Goal: Task Accomplishment & Management: Manage account settings

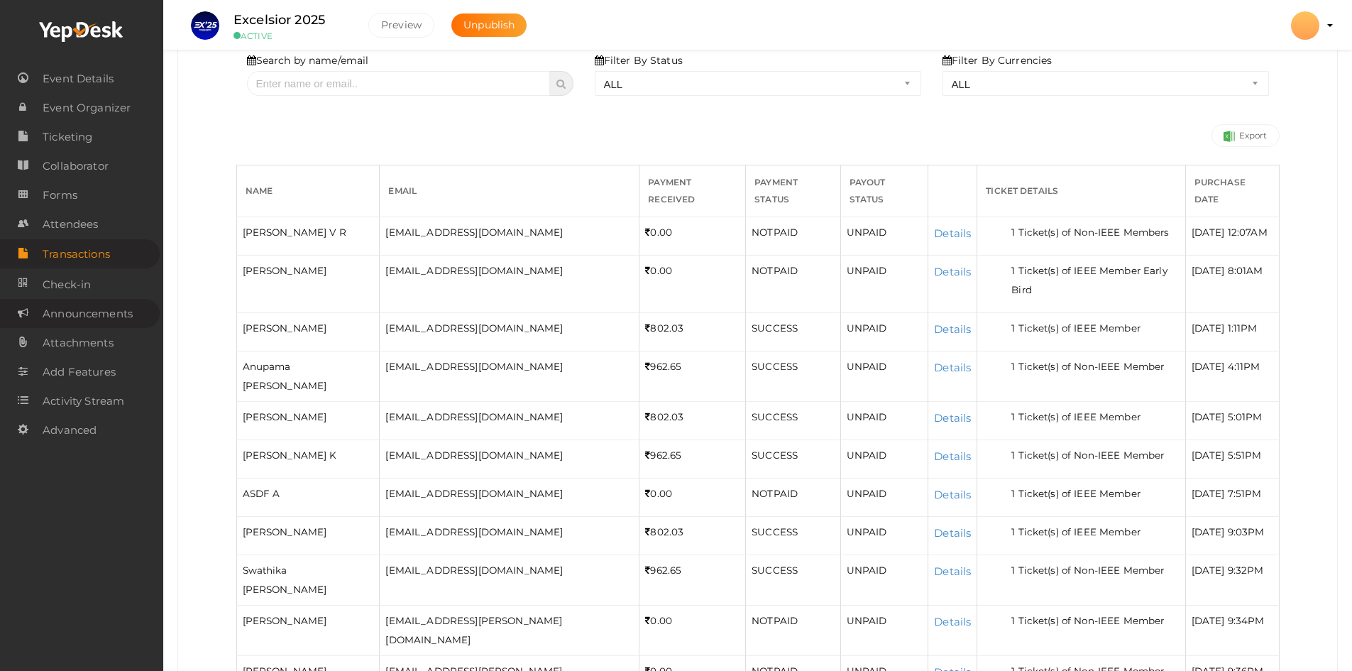
scroll to position [71, 0]
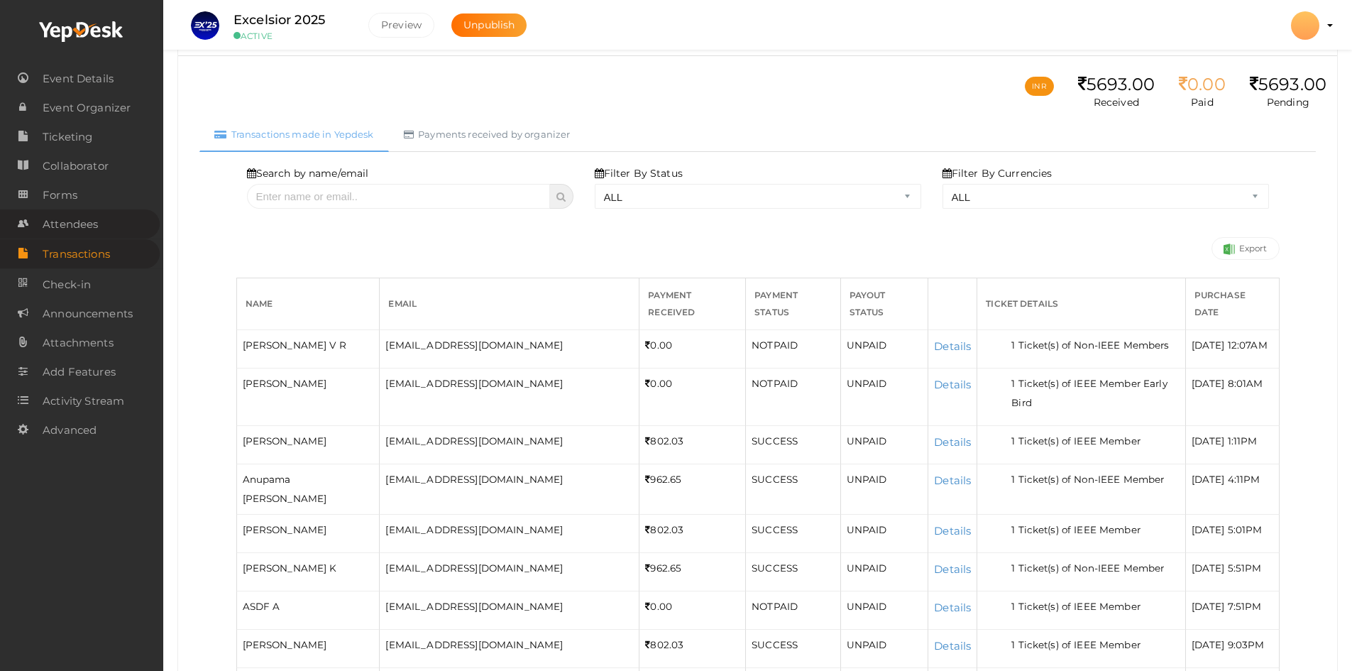
click at [43, 229] on span "Attendees" at bounding box center [70, 224] width 55 height 28
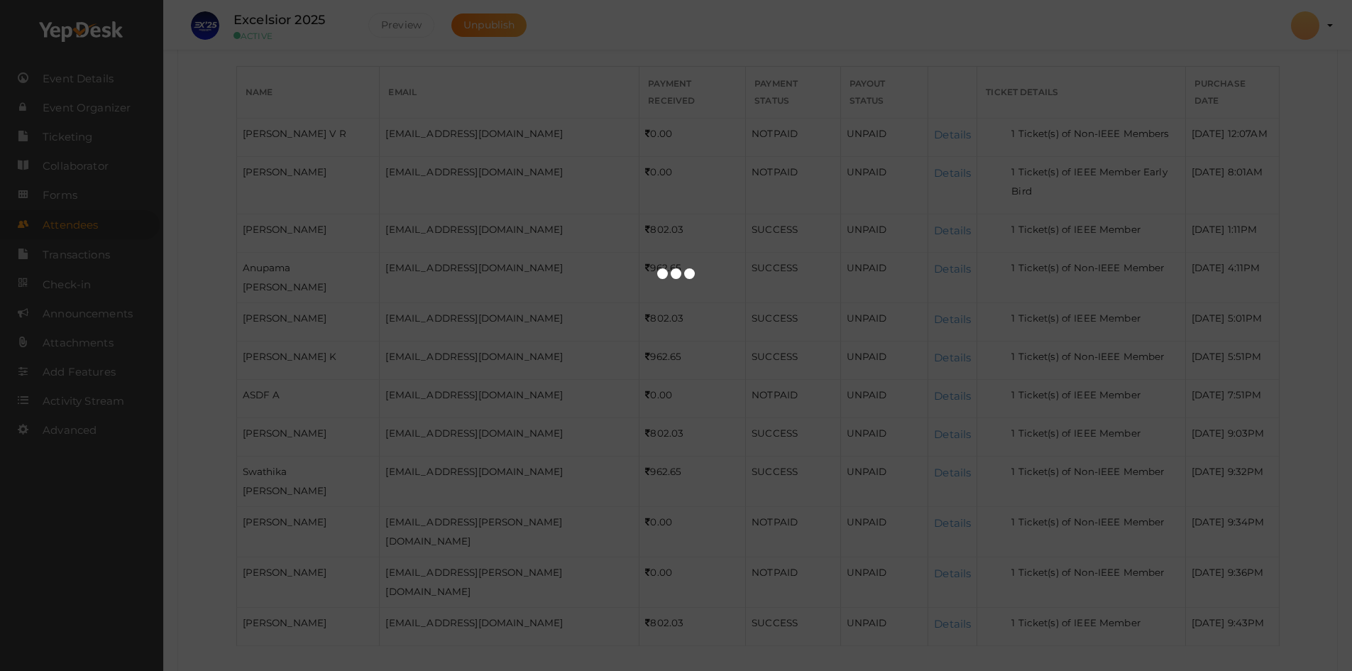
scroll to position [314, 0]
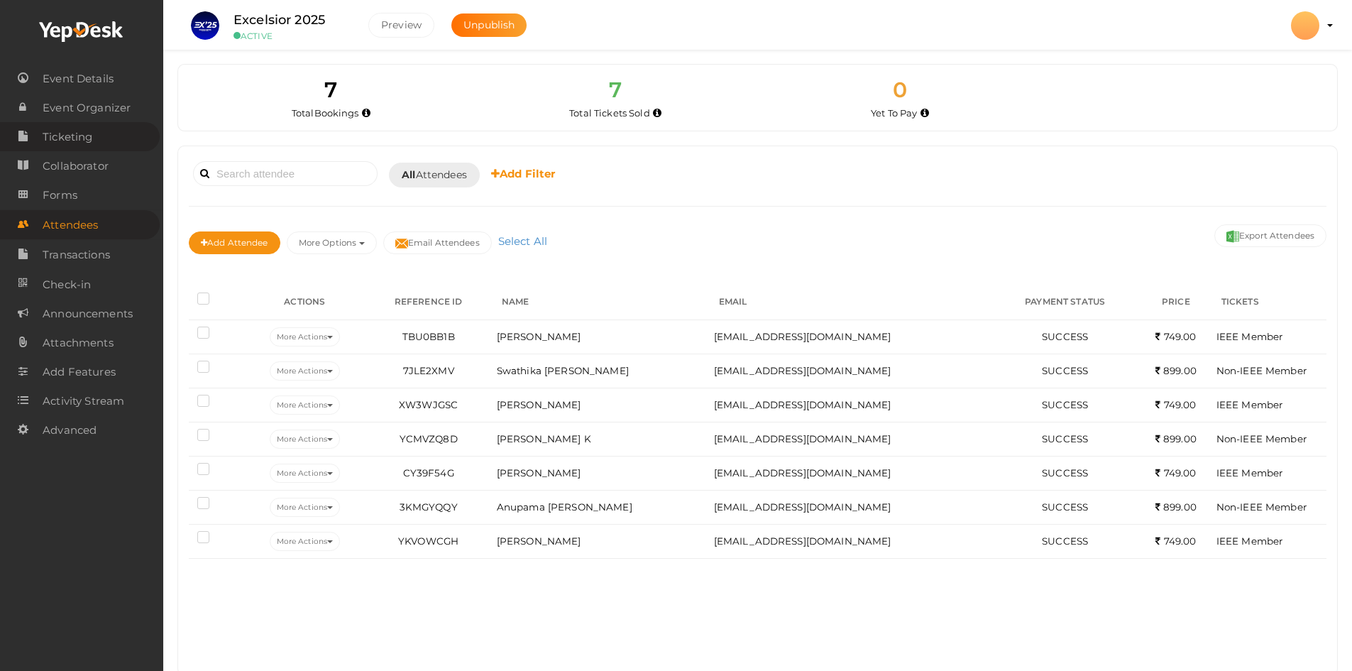
click at [65, 143] on span "Ticketing" at bounding box center [68, 137] width 50 height 28
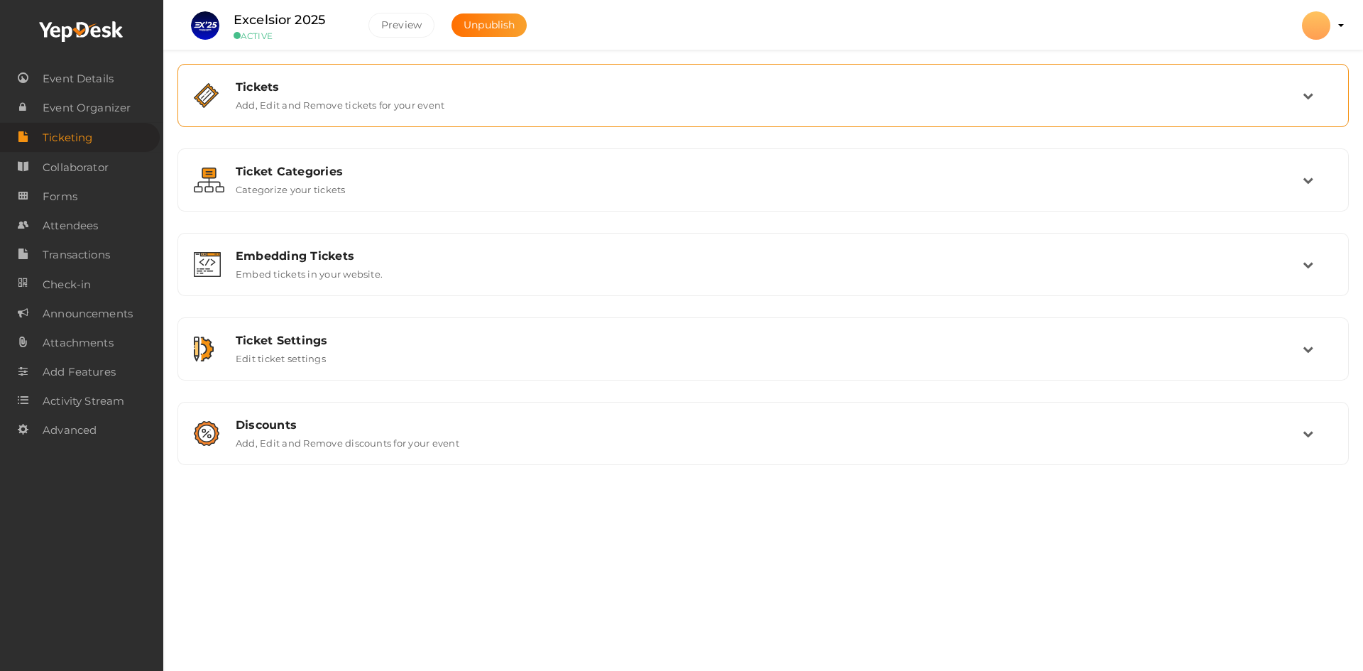
click at [348, 110] on label "Add, Edit and Remove tickets for your event" at bounding box center [340, 102] width 209 height 17
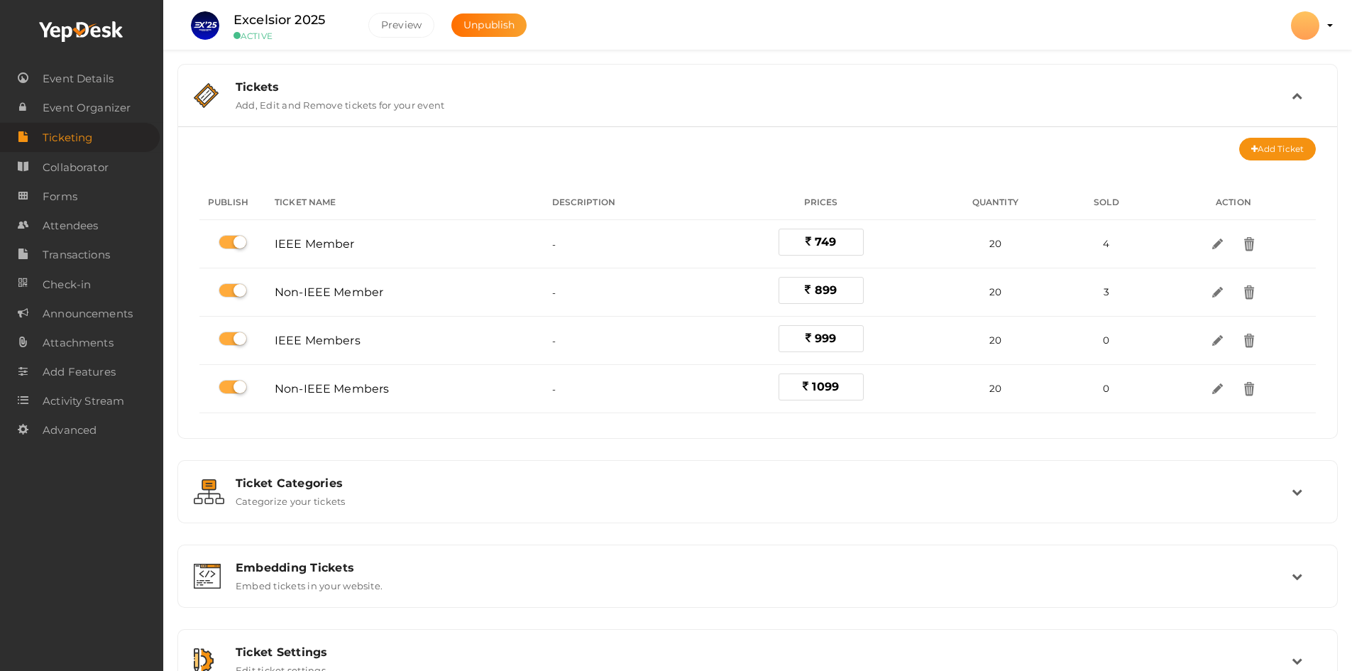
click at [348, 110] on label "Add, Edit and Remove tickets for your event" at bounding box center [340, 102] width 209 height 17
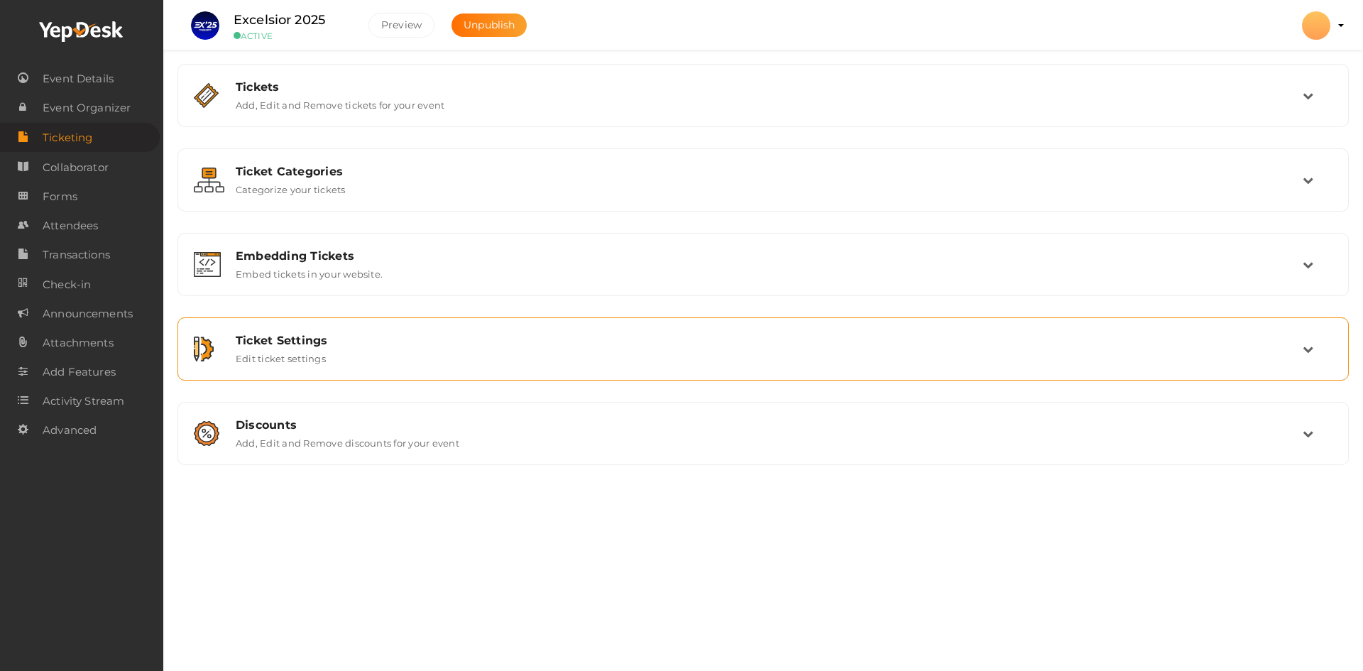
click at [354, 324] on div "Ticket Settings Edit ticket settings" at bounding box center [762, 348] width 1171 height 63
click at [371, 353] on div "Ticket Settings Edit ticket settings" at bounding box center [763, 349] width 1077 height 31
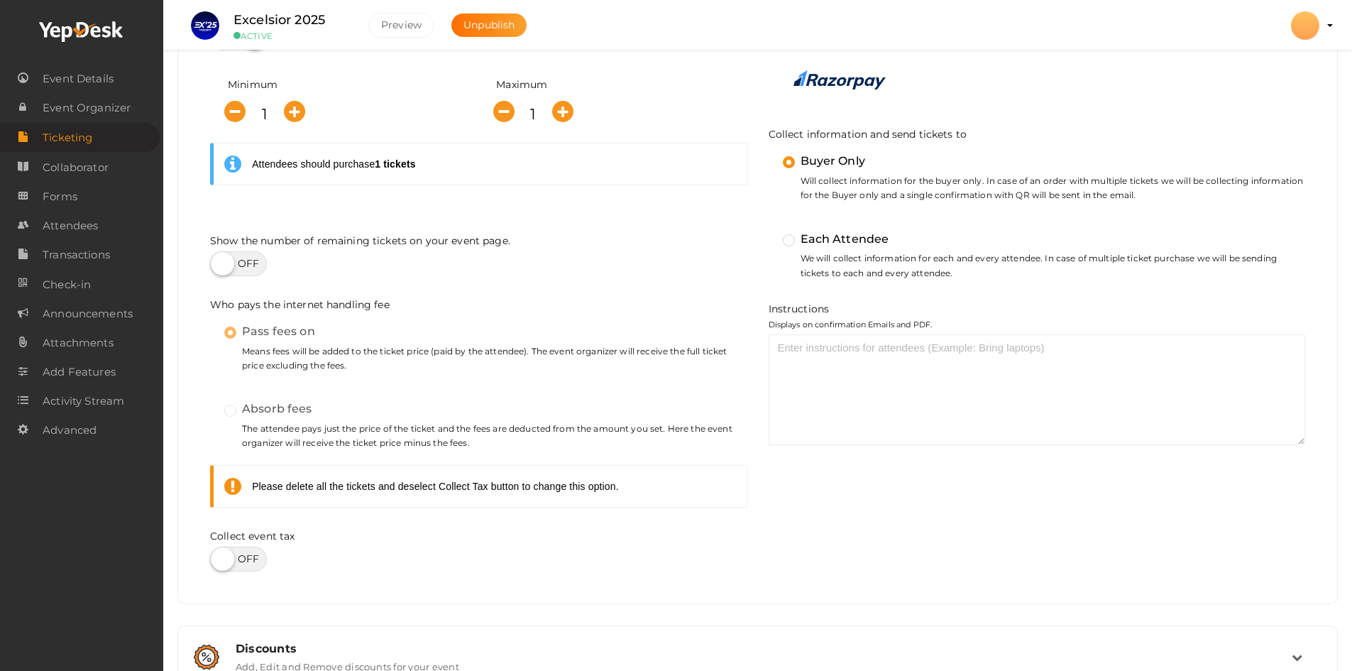
scroll to position [497, 0]
